Goal: Navigation & Orientation: Find specific page/section

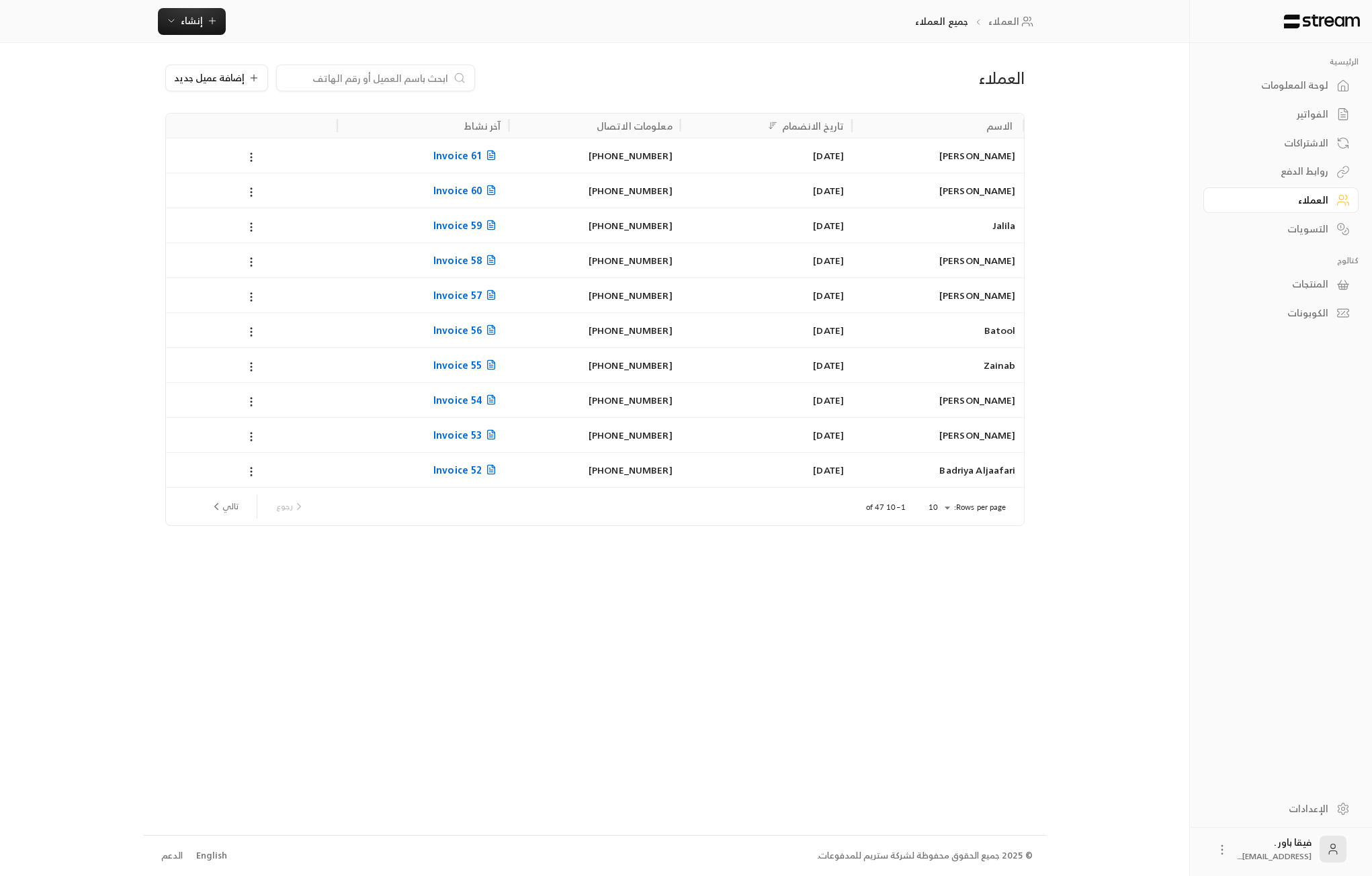
click at [1266, 83] on div "لوحة المعلومات" at bounding box center [1273, 85] width 108 height 13
